Goal: Find specific page/section: Find specific page/section

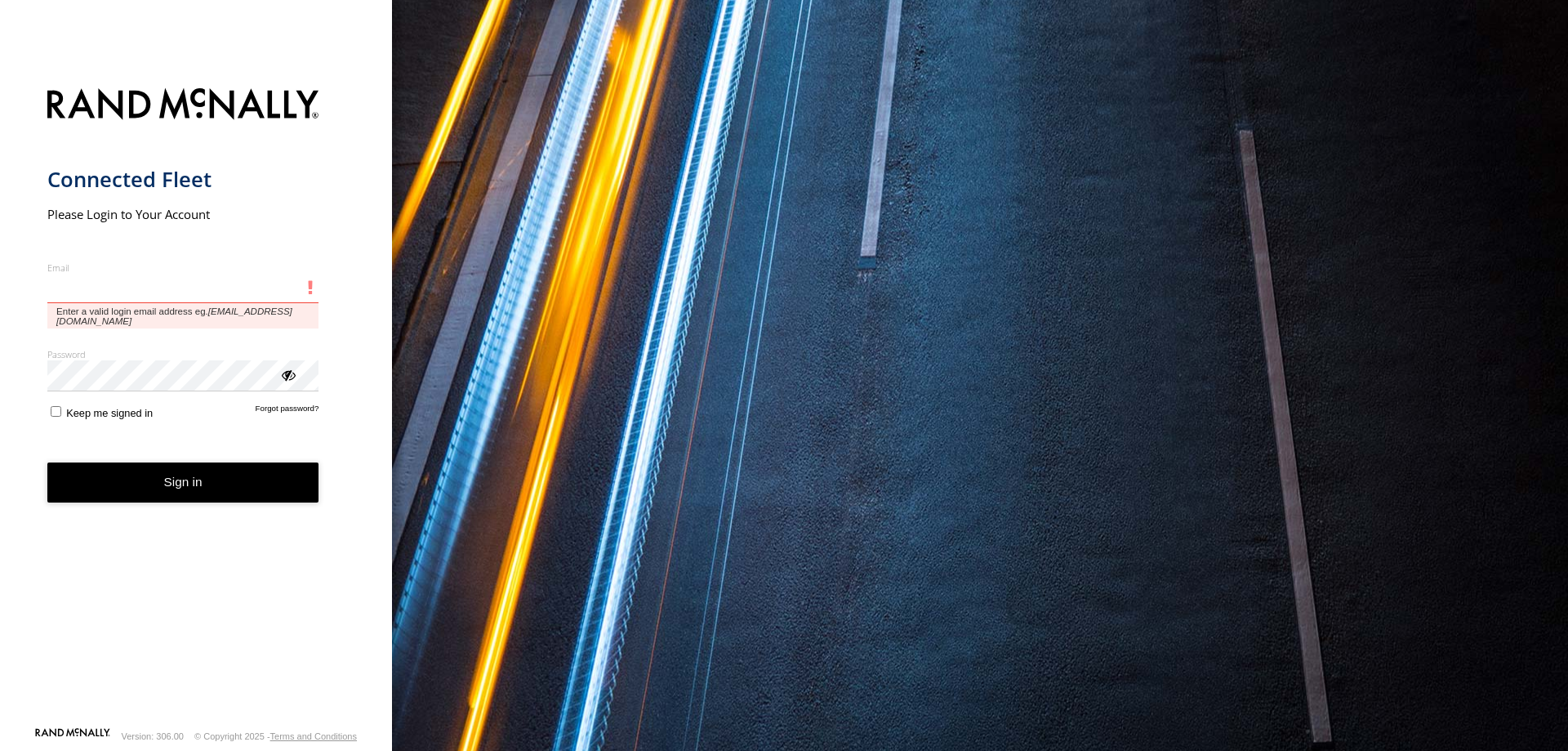
type input "**********"
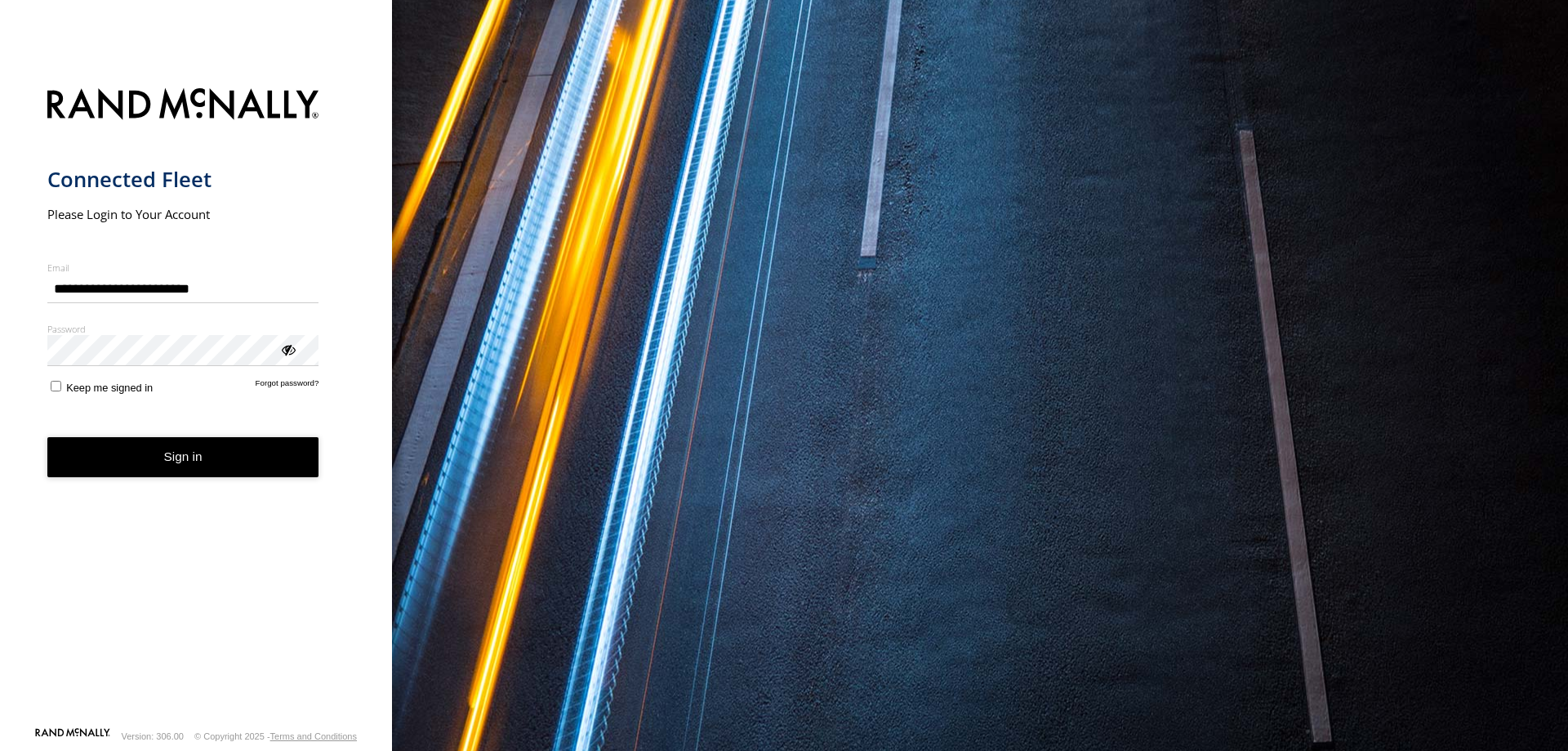
click at [250, 452] on button "Sign in" at bounding box center [183, 457] width 272 height 40
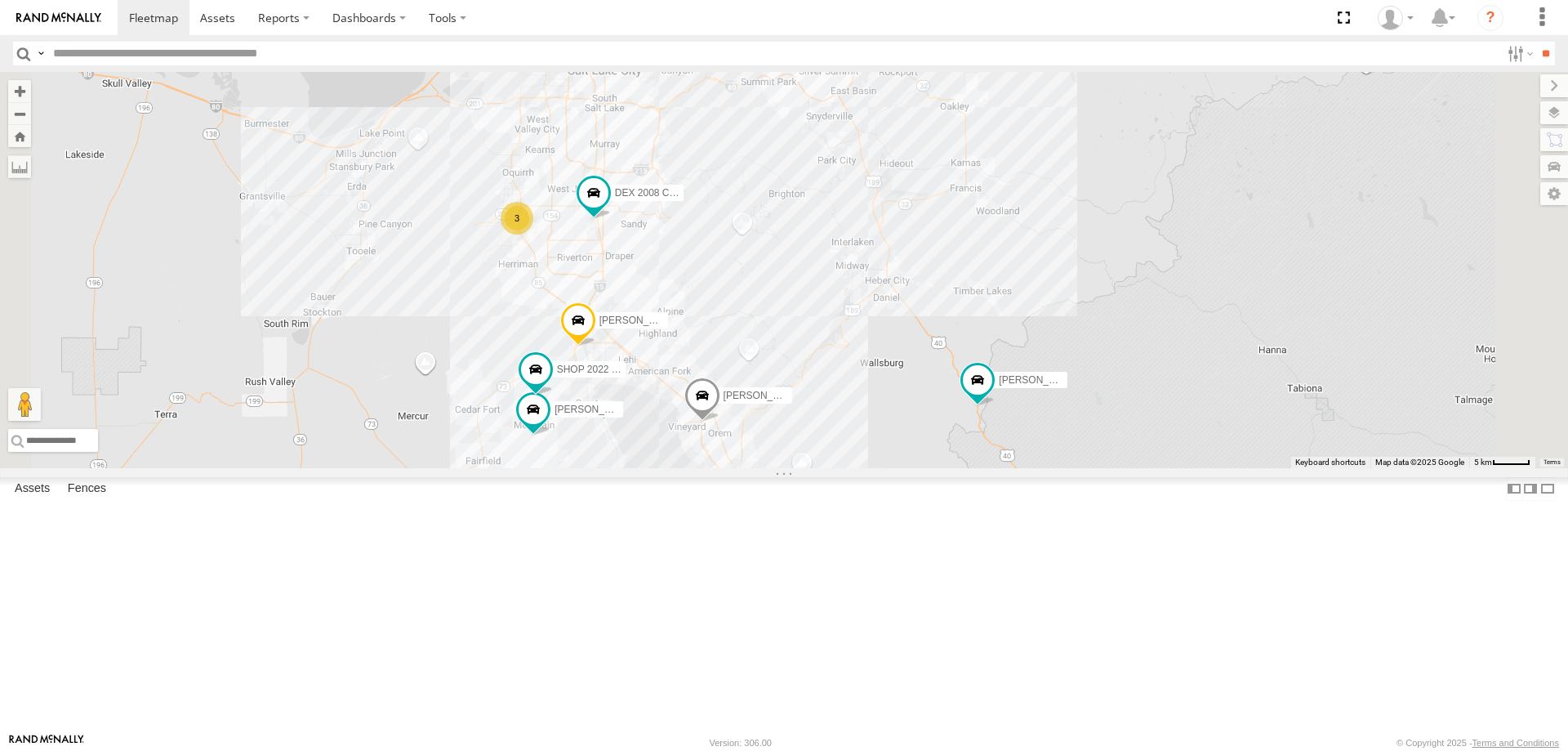
drag, startPoint x: 1288, startPoint y: 593, endPoint x: 1105, endPoint y: 440, distance: 238.5
click at [1106, 440] on div "3 [PERSON_NAME] 2020 F350 GT2 [PERSON_NAME] 2017 E350 GT1 [PERSON_NAME] -2023 F…" at bounding box center [784, 269] width 1568 height 396
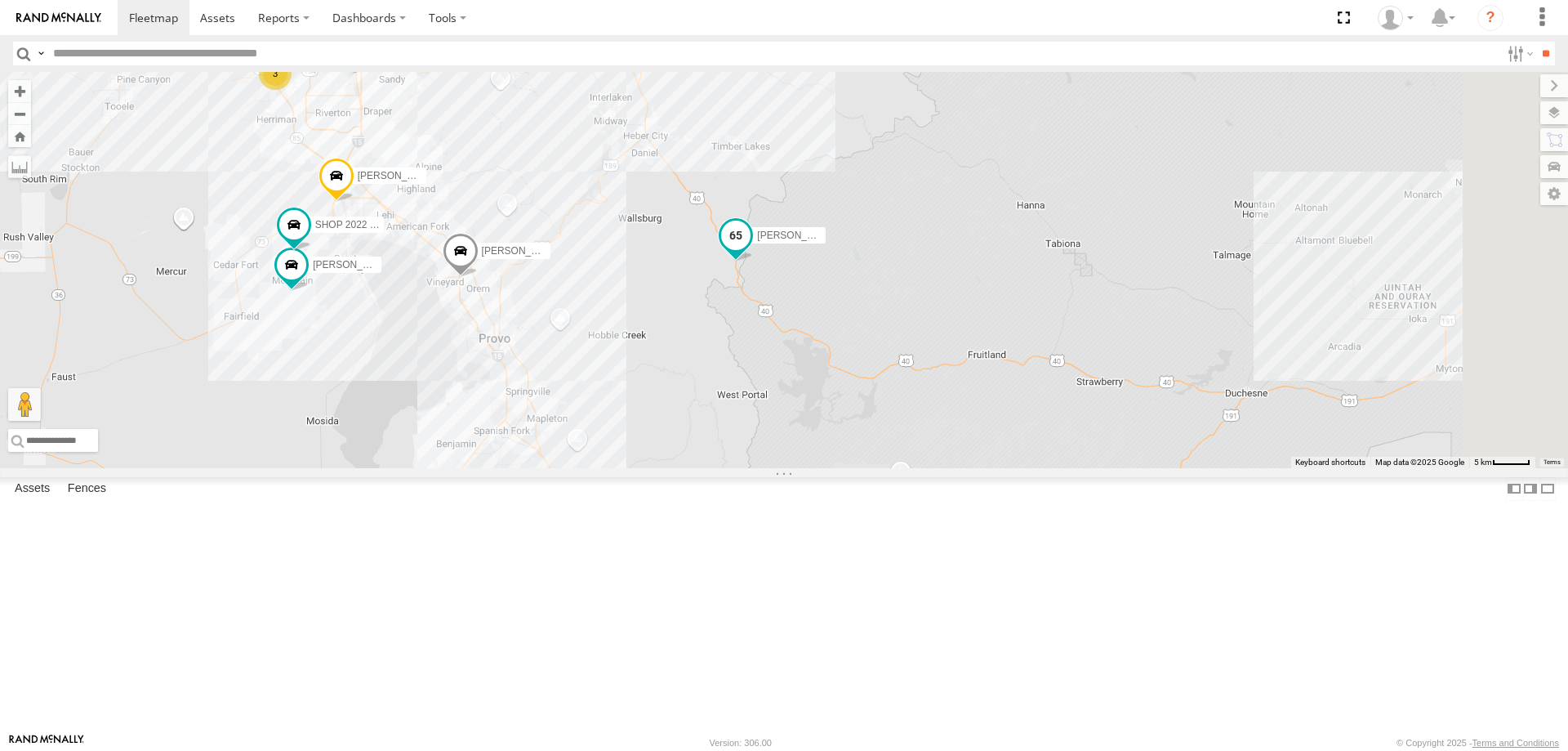
click at [890, 241] on span "[PERSON_NAME] -2017 F150" at bounding box center [824, 236] width 134 height 11
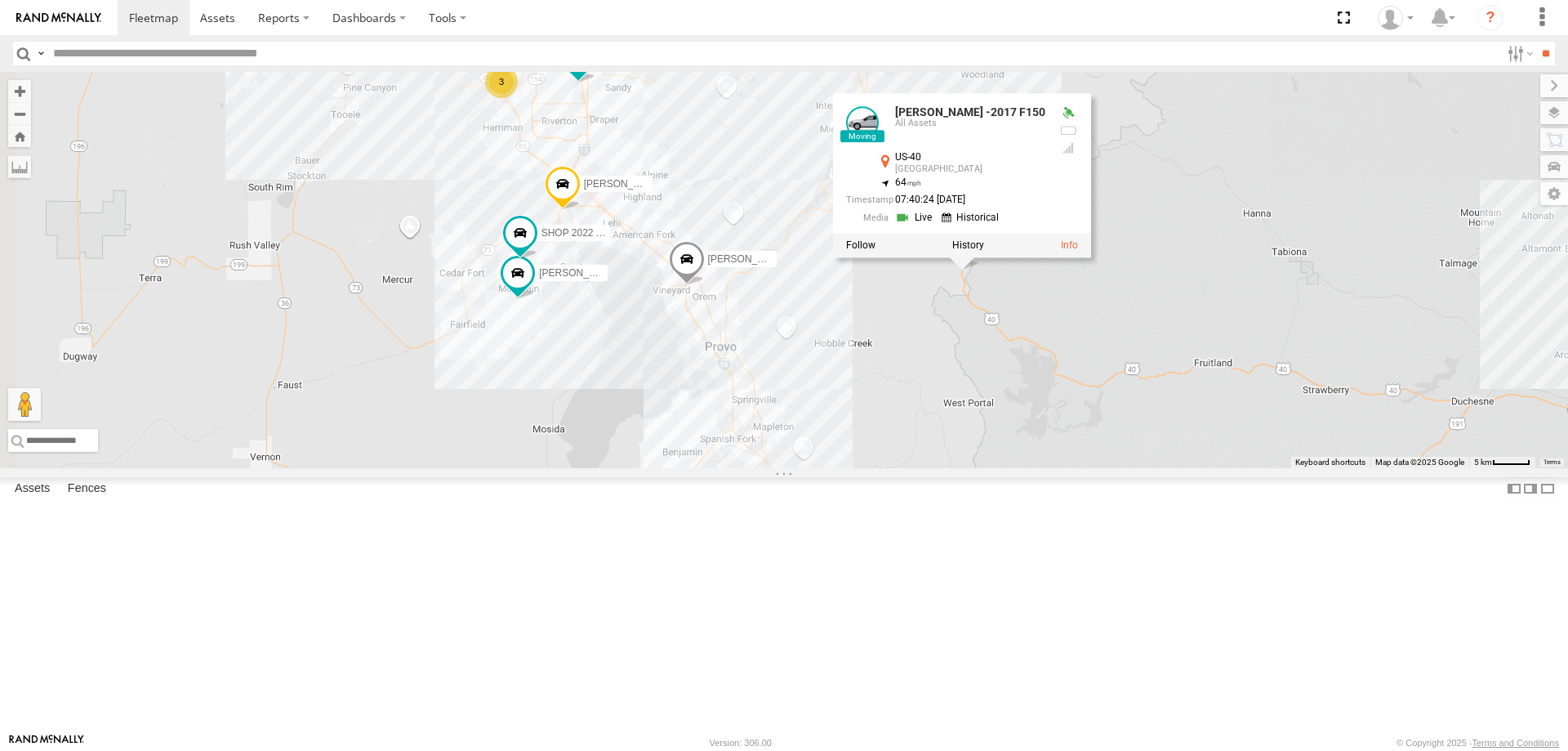
drag, startPoint x: 609, startPoint y: 459, endPoint x: 841, endPoint y: 467, distance: 232.1
click at [840, 468] on div "3 [PERSON_NAME] 2020 F350 GT2 [PERSON_NAME] 2017 E350 GT1 [PERSON_NAME] -2023 F…" at bounding box center [784, 269] width 1568 height 396
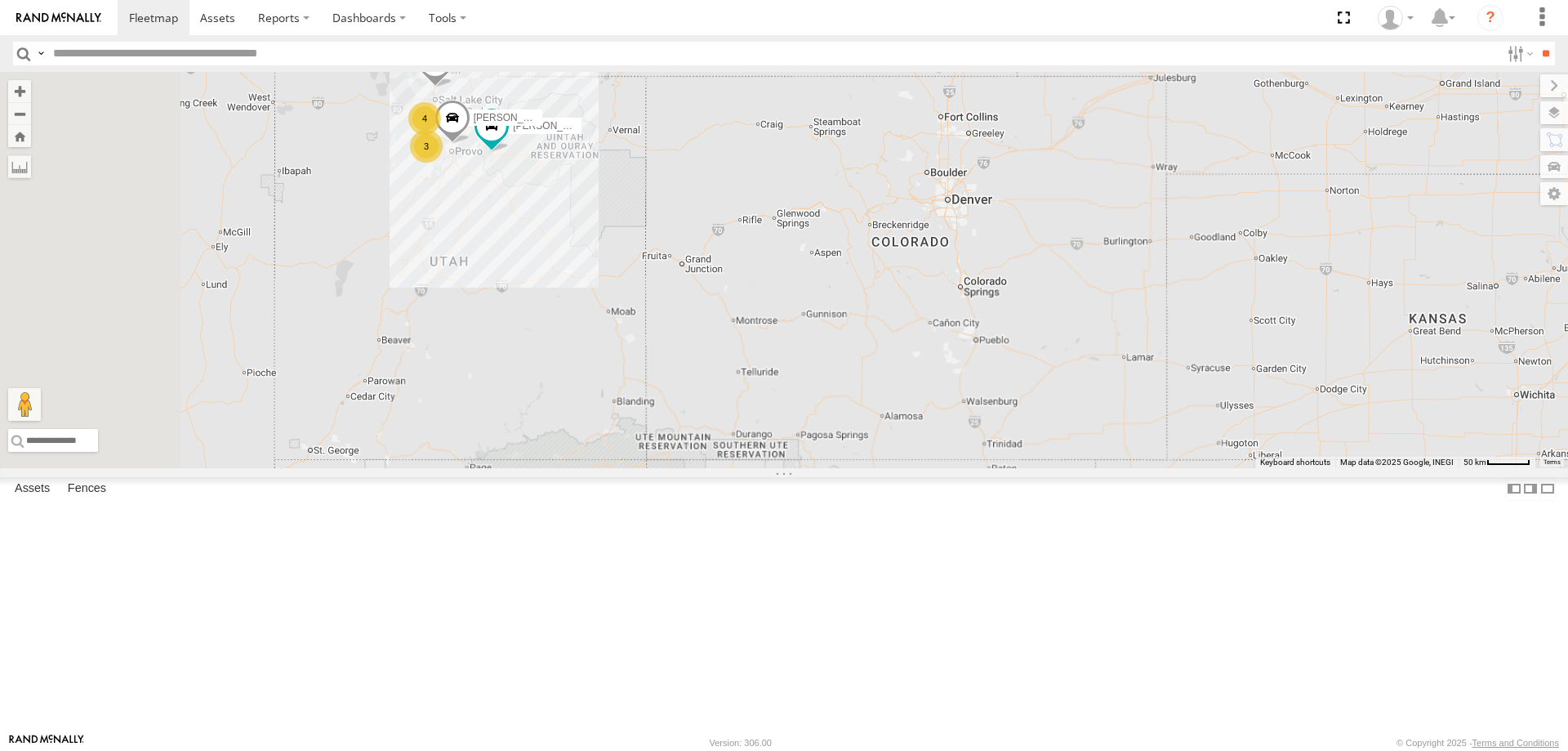
drag, startPoint x: 565, startPoint y: 282, endPoint x: 743, endPoint y: 327, distance: 183.6
click at [741, 333] on div "[PERSON_NAME] -2017 F150 [PERSON_NAME] 2017 E350 GT1 [PERSON_NAME] 2017 F150 4 3" at bounding box center [784, 269] width 1568 height 396
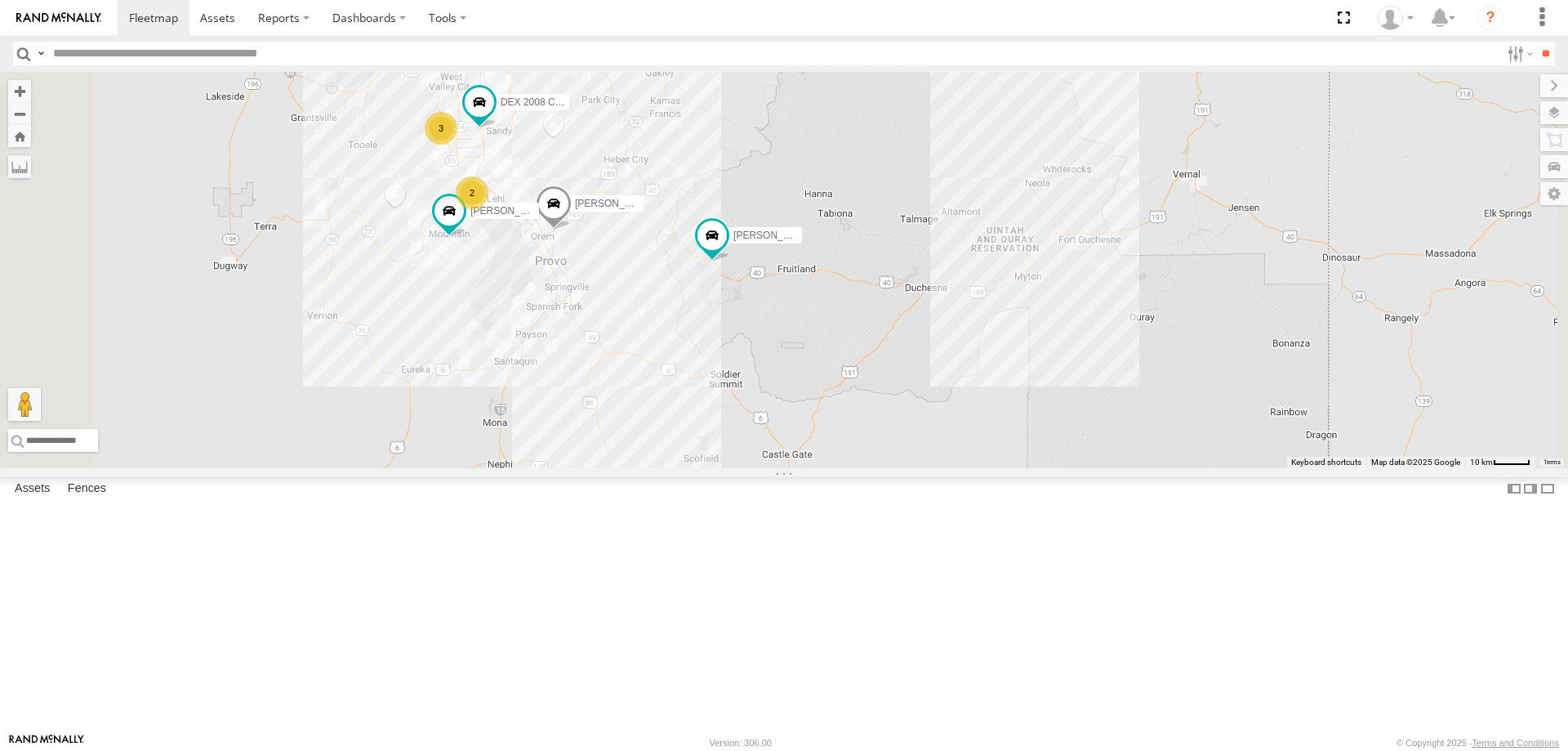
drag, startPoint x: 732, startPoint y: 295, endPoint x: 750, endPoint y: 287, distance: 19.7
click at [750, 287] on div "[PERSON_NAME] -2017 F150 [PERSON_NAME] 2017 E350 GT1 [PERSON_NAME] 2017 F150 3 …" at bounding box center [784, 269] width 1568 height 396
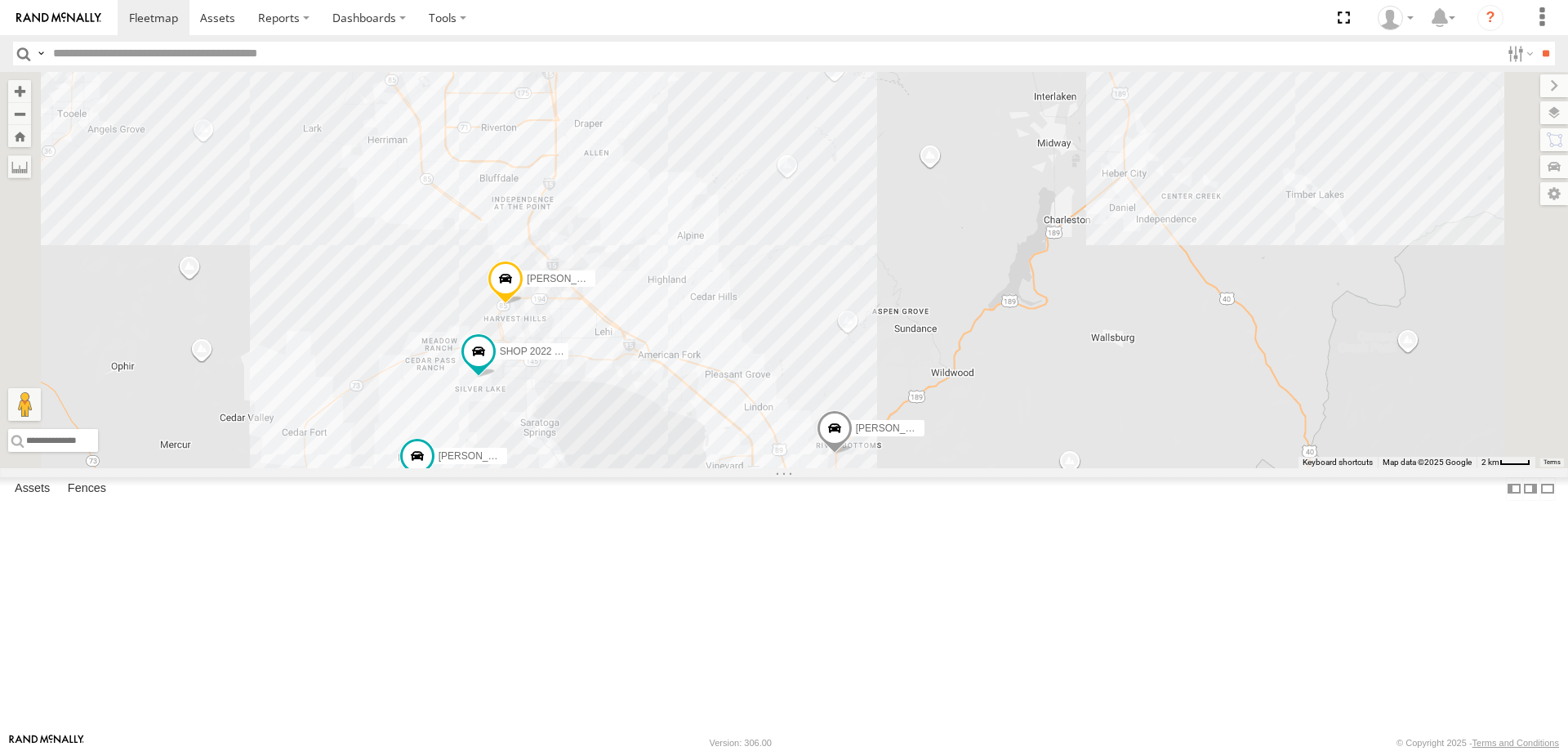
drag, startPoint x: 676, startPoint y: 282, endPoint x: 700, endPoint y: 358, distance: 79.7
click at [700, 358] on div "[PERSON_NAME] -2017 F150 [PERSON_NAME] 2017 E350 GT1 [PERSON_NAME] 2017 F150 [P…" at bounding box center [784, 269] width 1568 height 396
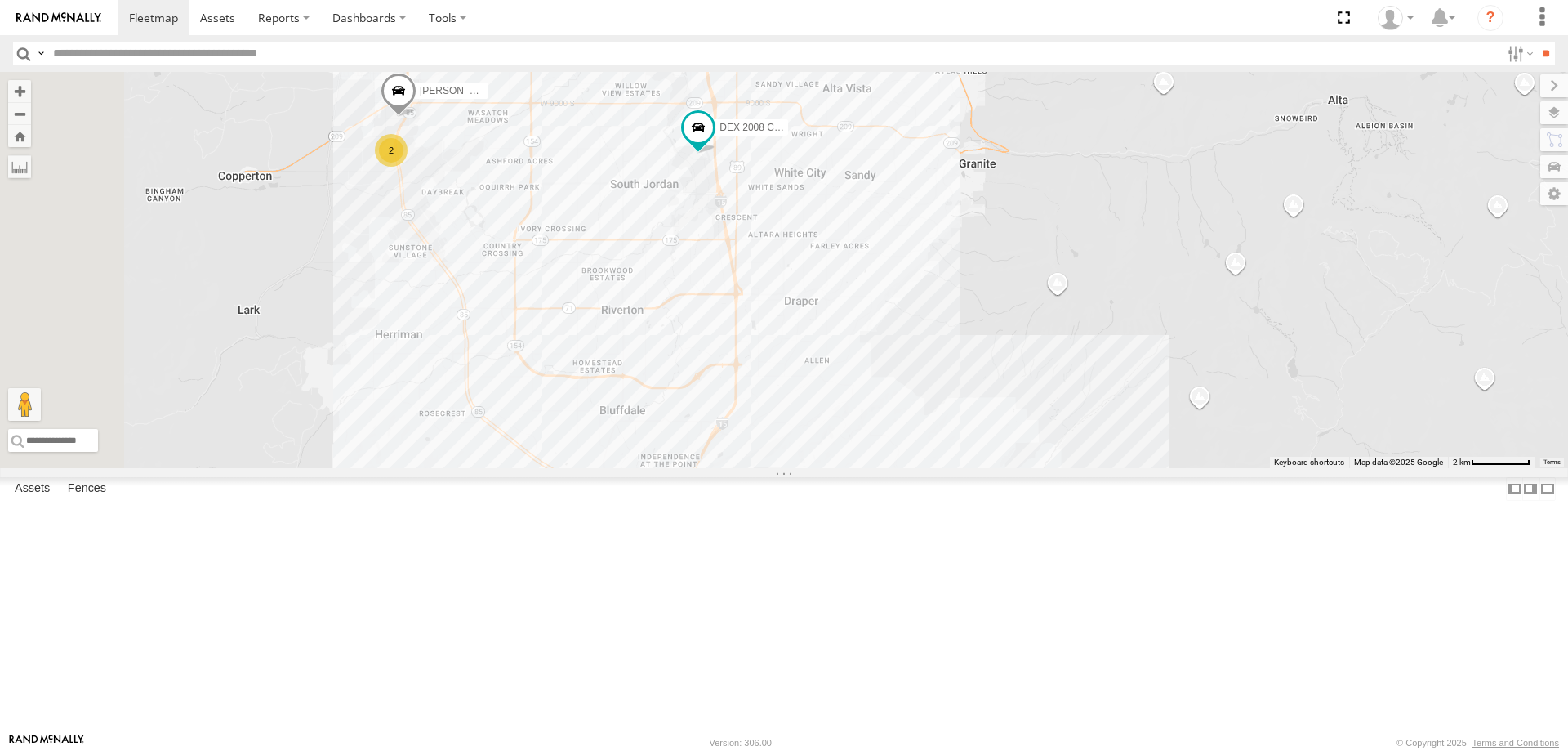
drag, startPoint x: 581, startPoint y: 270, endPoint x: 616, endPoint y: 333, distance: 72.1
click at [616, 333] on div "[PERSON_NAME] -2017 F150 [PERSON_NAME] 2017 E350 GT1 [PERSON_NAME] 2017 F150 [P…" at bounding box center [784, 269] width 1568 height 396
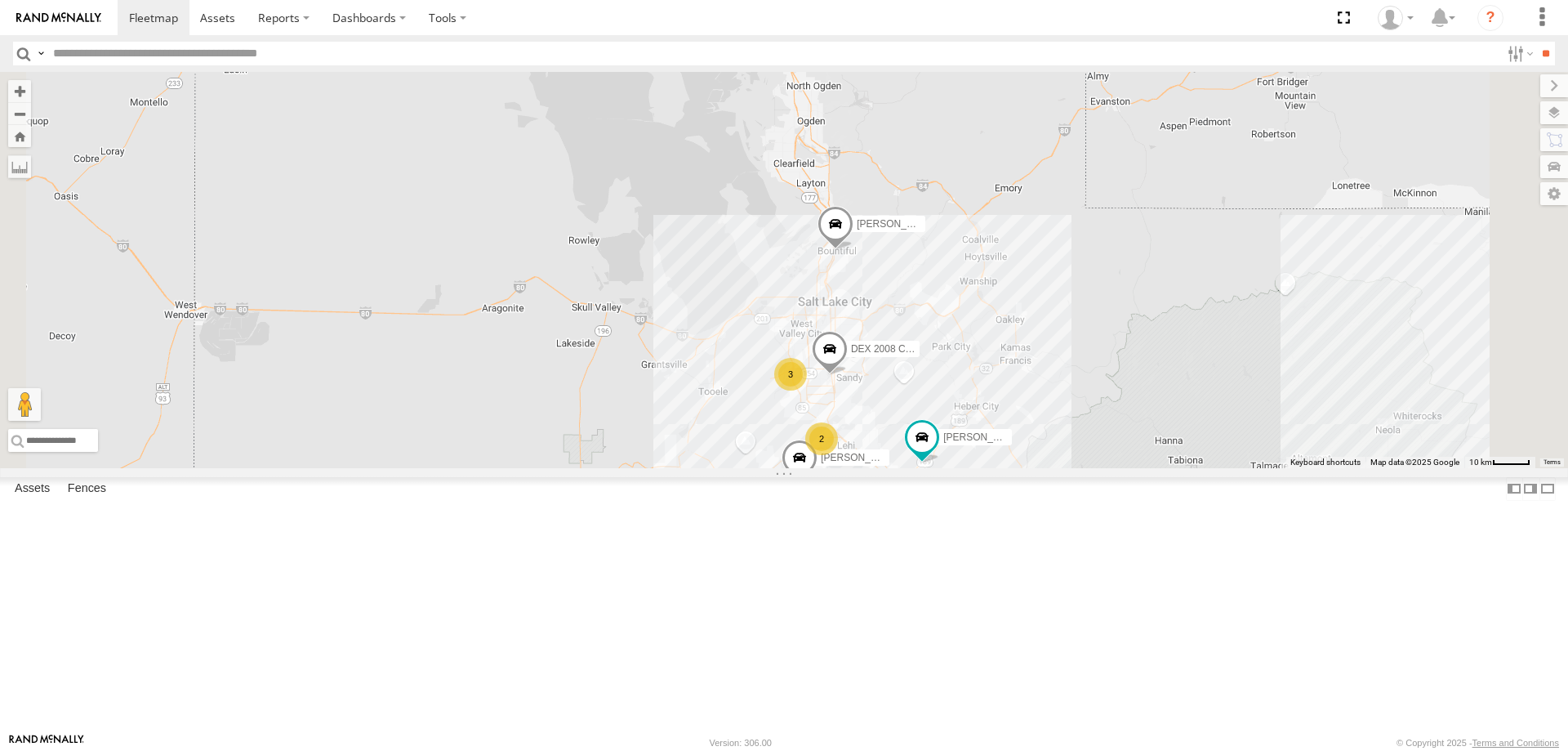
drag, startPoint x: 1430, startPoint y: 625, endPoint x: 1269, endPoint y: 583, distance: 166.4
click at [1279, 469] on div "RUBEN 2017 E350 GT1 MITCH 2017 F150 JARED -2017 F150 3 JORGE 2020 F350 GT2 2 DE…" at bounding box center [784, 269] width 1568 height 396
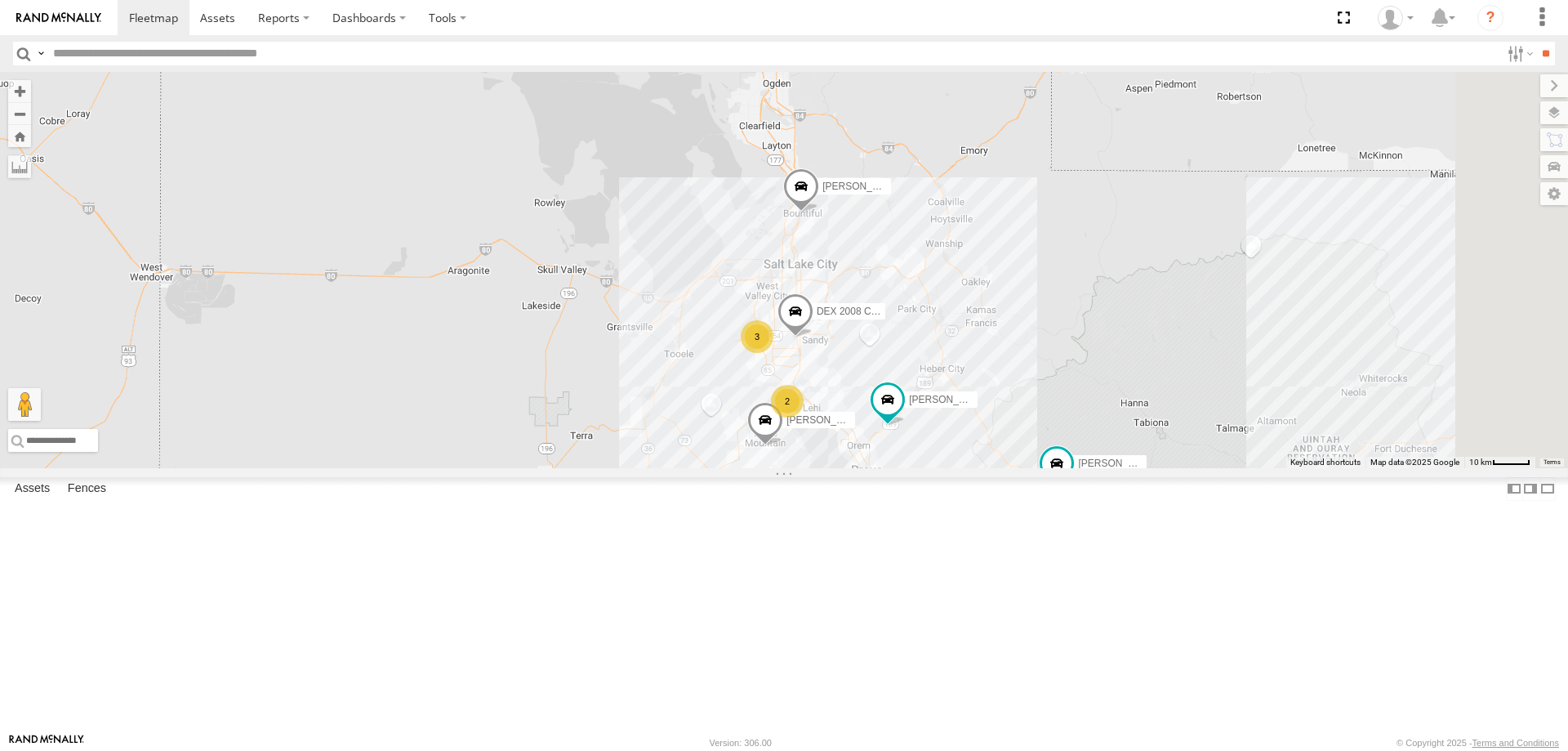
drag, startPoint x: 1333, startPoint y: 588, endPoint x: 1302, endPoint y: 531, distance: 64.9
click at [1302, 469] on div "RUBEN 2017 E350 GT1 MITCH 2017 F150 JARED -2017 F150 3 JORGE 2020 F350 GT2 2 DE…" at bounding box center [784, 269] width 1568 height 396
